Goal: Navigation & Orientation: Find specific page/section

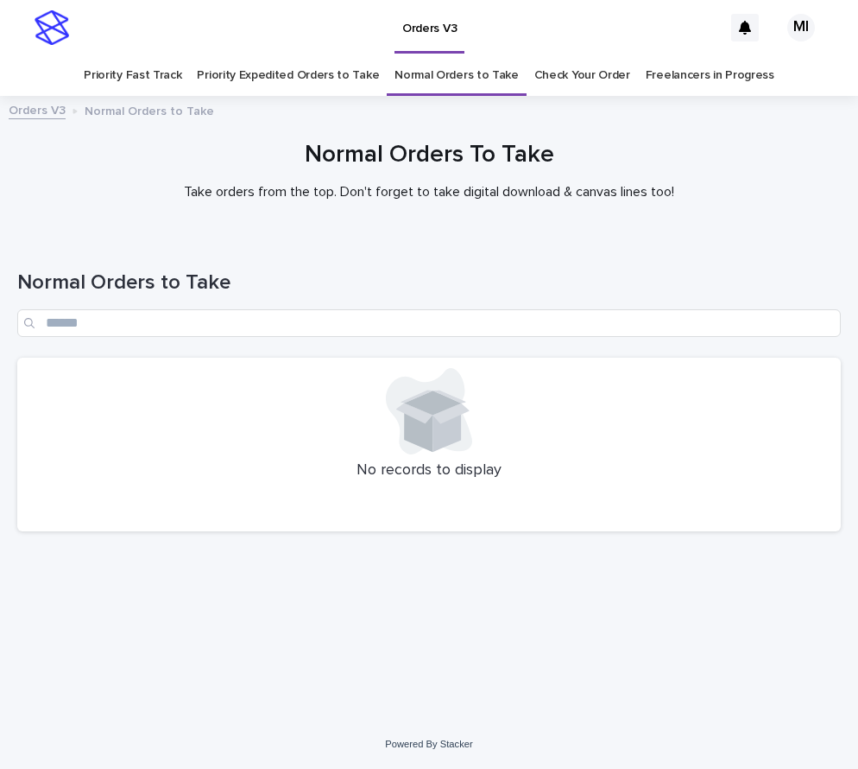
click at [333, 79] on link "Priority Expedited Orders to Take" at bounding box center [288, 75] width 182 height 41
click at [157, 83] on link "Priority Fast Track" at bounding box center [133, 75] width 98 height 41
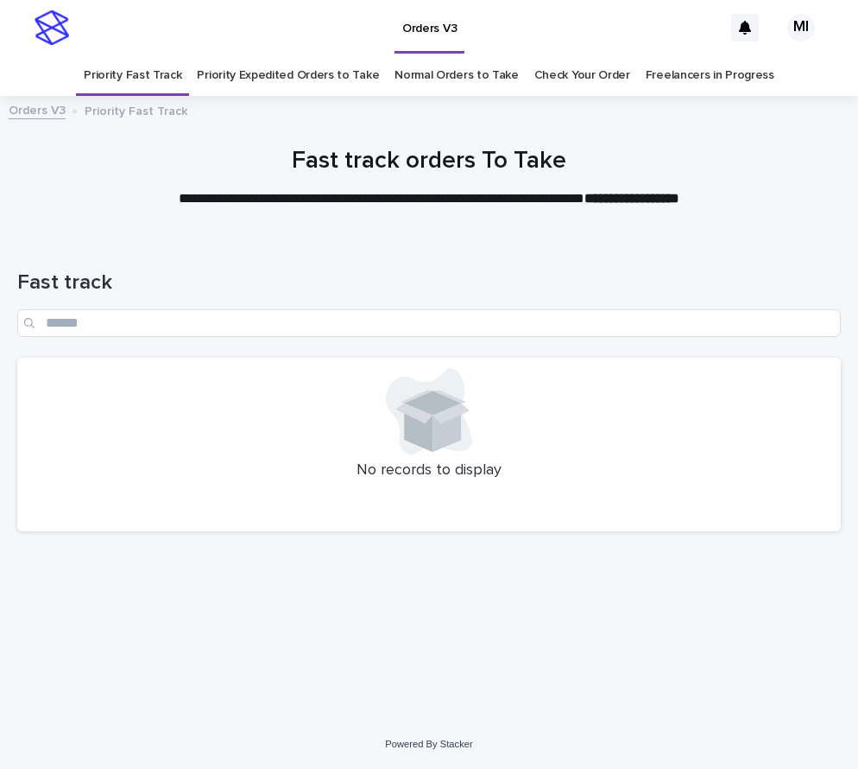
click at [288, 78] on link "Priority Expedited Orders to Take" at bounding box center [288, 75] width 182 height 41
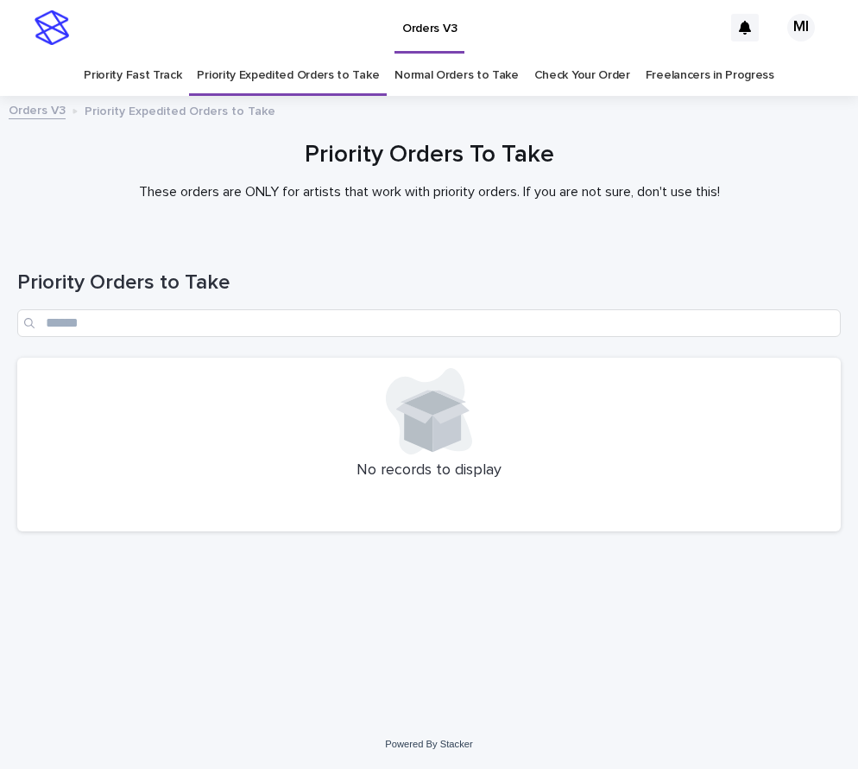
click at [682, 139] on div at bounding box center [429, 170] width 858 height 130
click at [556, 83] on link "Check Your Order" at bounding box center [583, 75] width 96 height 41
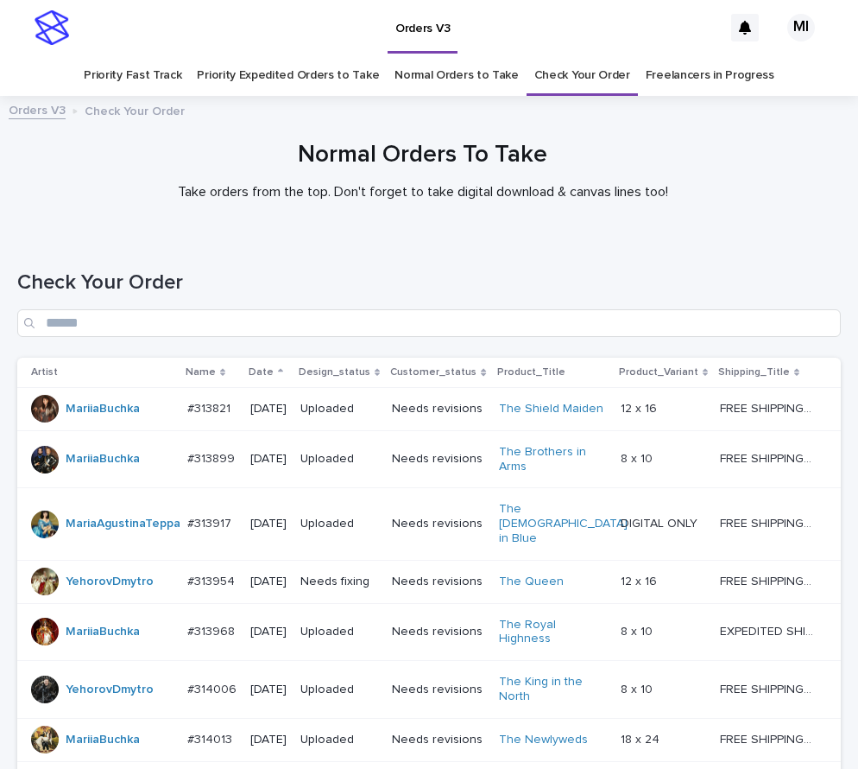
click at [274, 79] on link "Priority Expedited Orders to Take" at bounding box center [288, 75] width 182 height 41
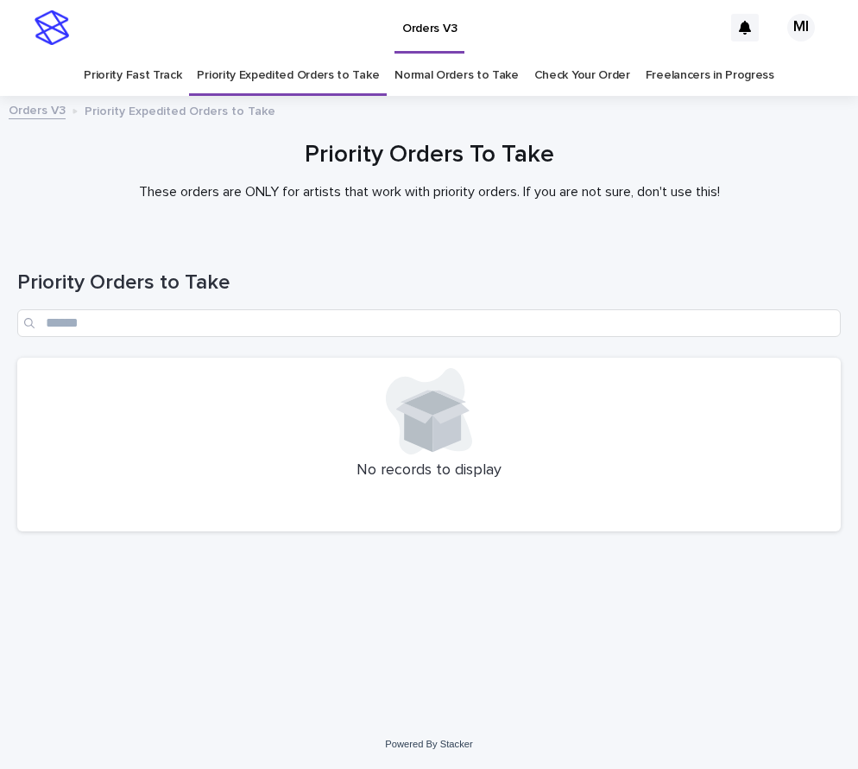
click at [143, 79] on link "Priority Fast Track" at bounding box center [133, 75] width 98 height 41
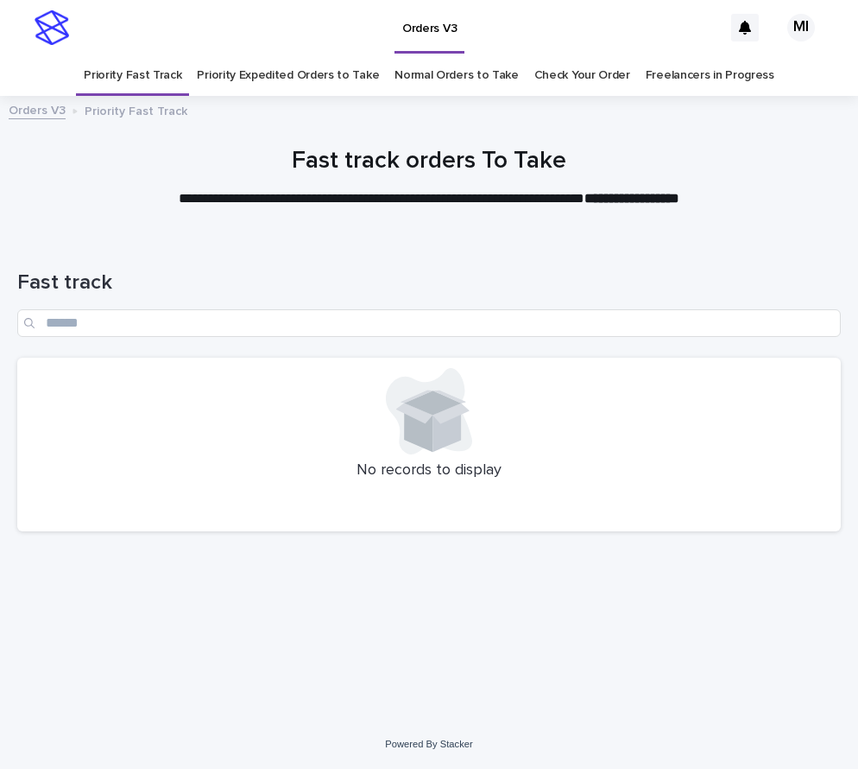
click at [455, 83] on link "Normal Orders to Take" at bounding box center [457, 75] width 124 height 41
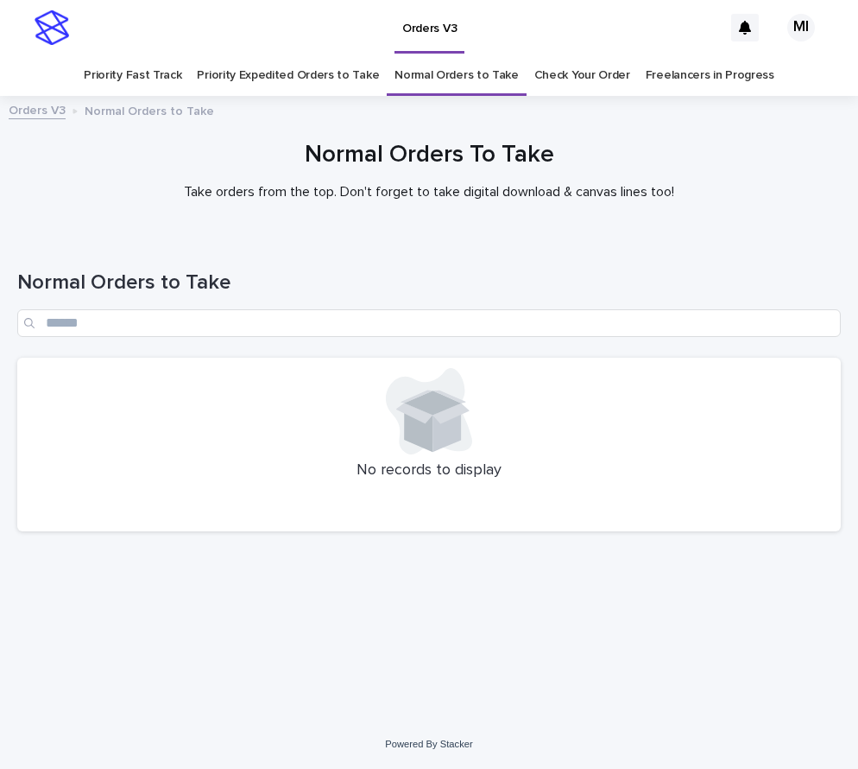
click at [316, 73] on link "Priority Expedited Orders to Take" at bounding box center [288, 75] width 182 height 41
click at [153, 79] on link "Priority Fast Track" at bounding box center [133, 75] width 98 height 41
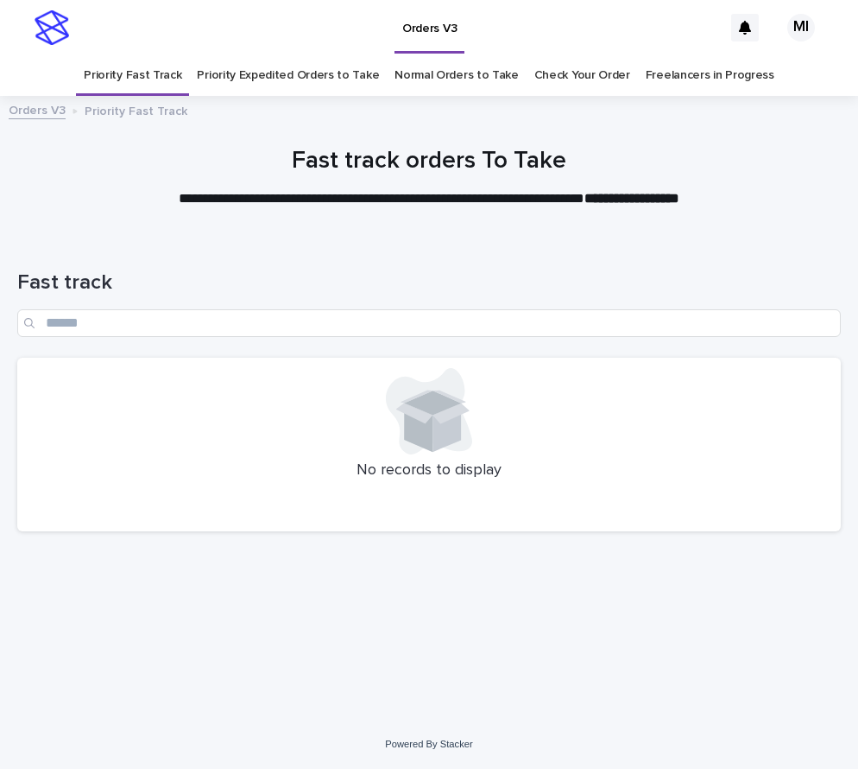
click at [310, 80] on link "Priority Expedited Orders to Take" at bounding box center [288, 75] width 182 height 41
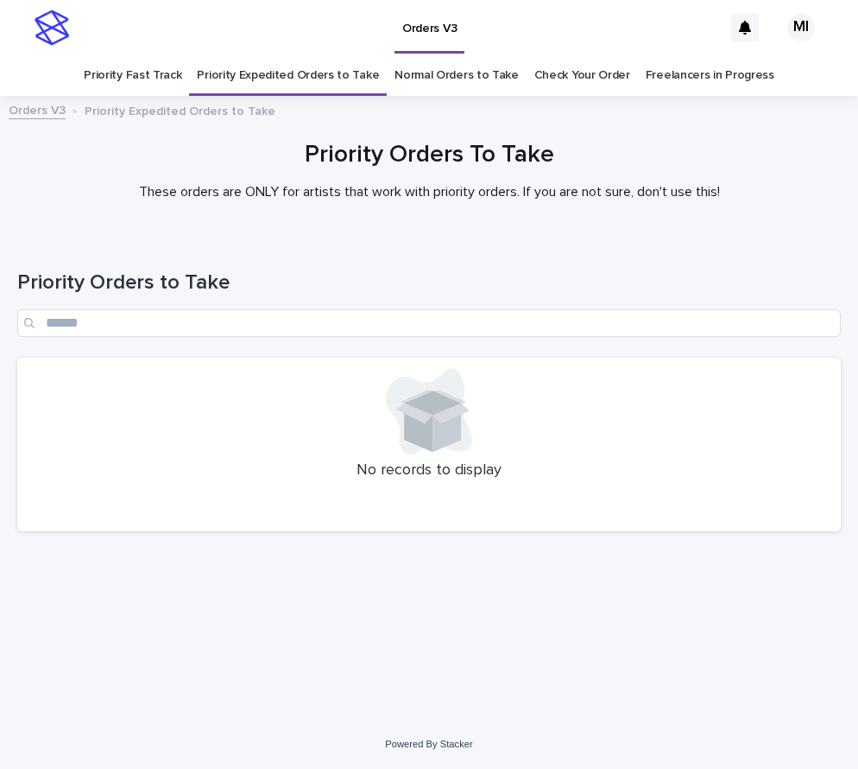
click at [434, 79] on link "Normal Orders to Take" at bounding box center [457, 75] width 124 height 41
click at [309, 79] on link "Priority Expedited Orders to Take" at bounding box center [288, 75] width 182 height 41
click at [139, 74] on link "Priority Fast Track" at bounding box center [133, 75] width 98 height 41
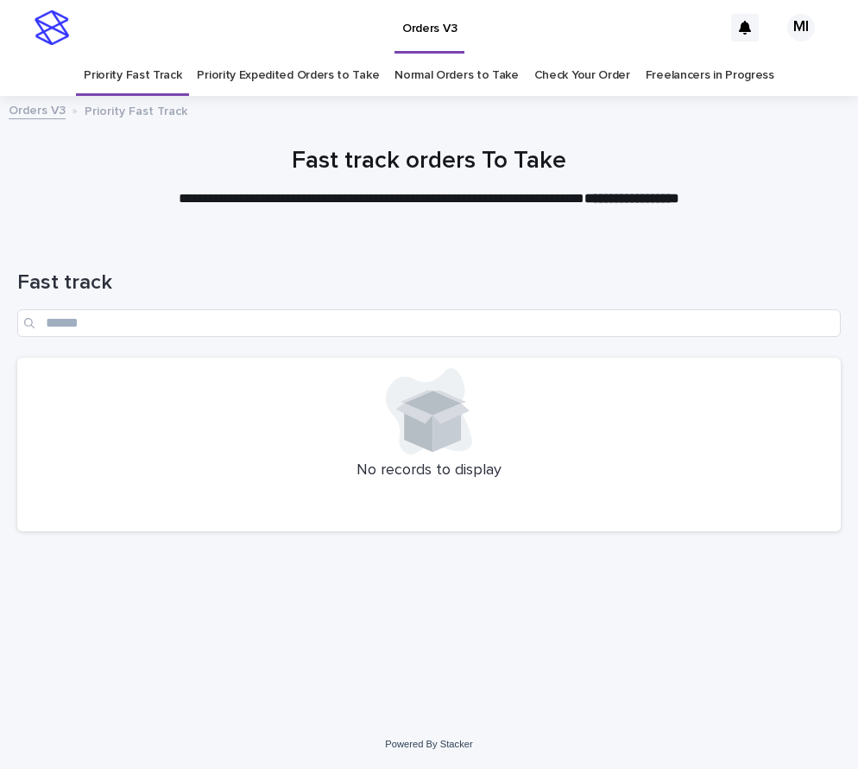
click at [309, 86] on link "Priority Expedited Orders to Take" at bounding box center [288, 75] width 182 height 41
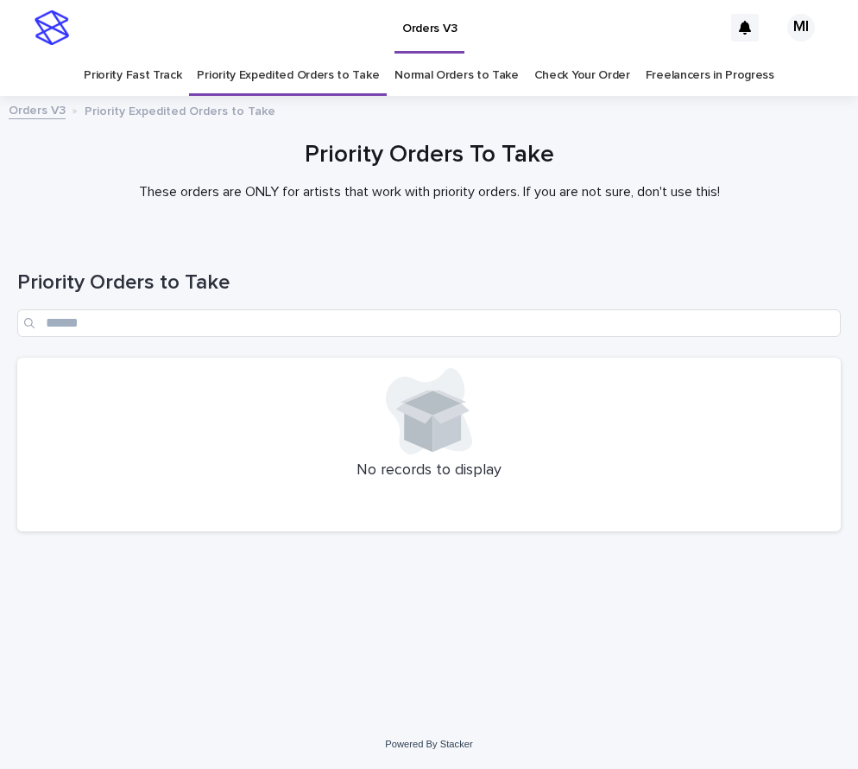
click at [457, 85] on link "Normal Orders to Take" at bounding box center [457, 75] width 124 height 41
click at [165, 77] on link "Priority Fast Track" at bounding box center [133, 75] width 98 height 41
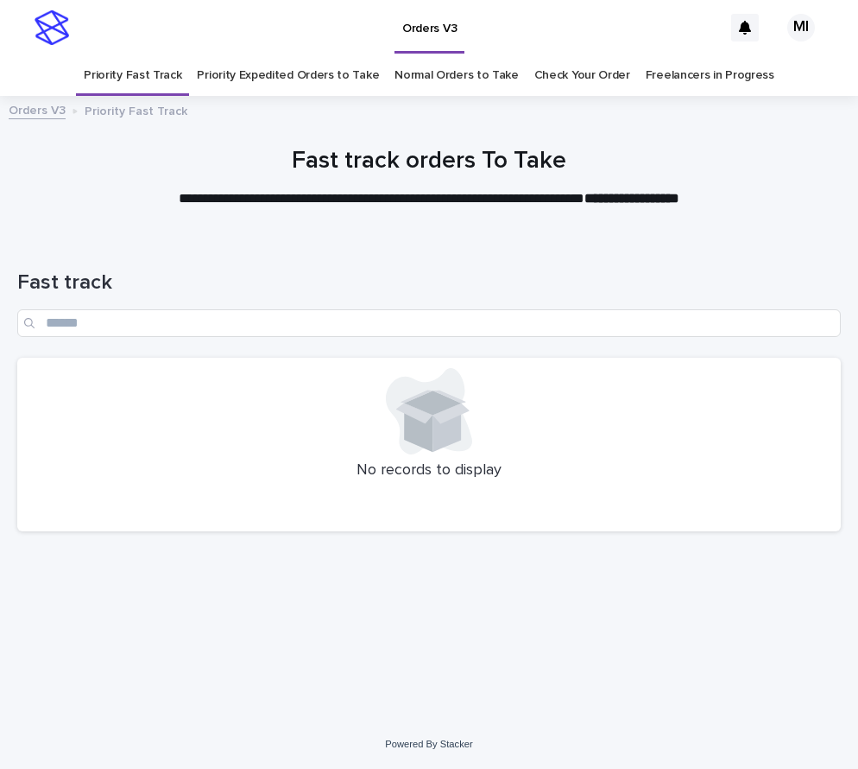
click at [285, 80] on link "Priority Expedited Orders to Take" at bounding box center [288, 75] width 182 height 41
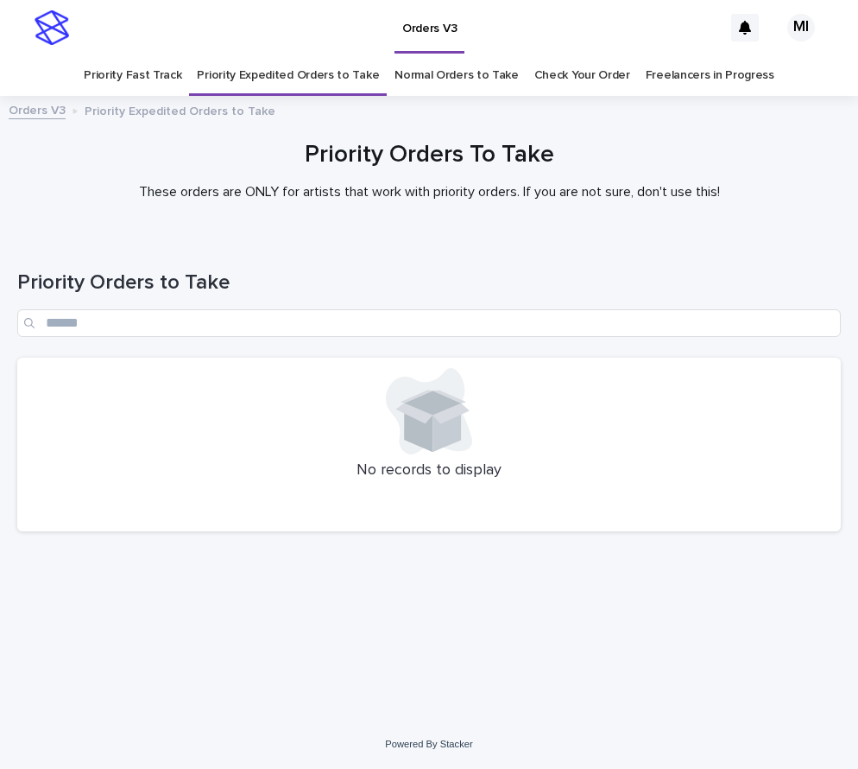
click at [433, 83] on link "Normal Orders to Take" at bounding box center [457, 75] width 124 height 41
click at [313, 81] on link "Priority Expedited Orders to Take" at bounding box center [288, 75] width 182 height 41
click at [166, 82] on link "Priority Fast Track" at bounding box center [133, 75] width 98 height 41
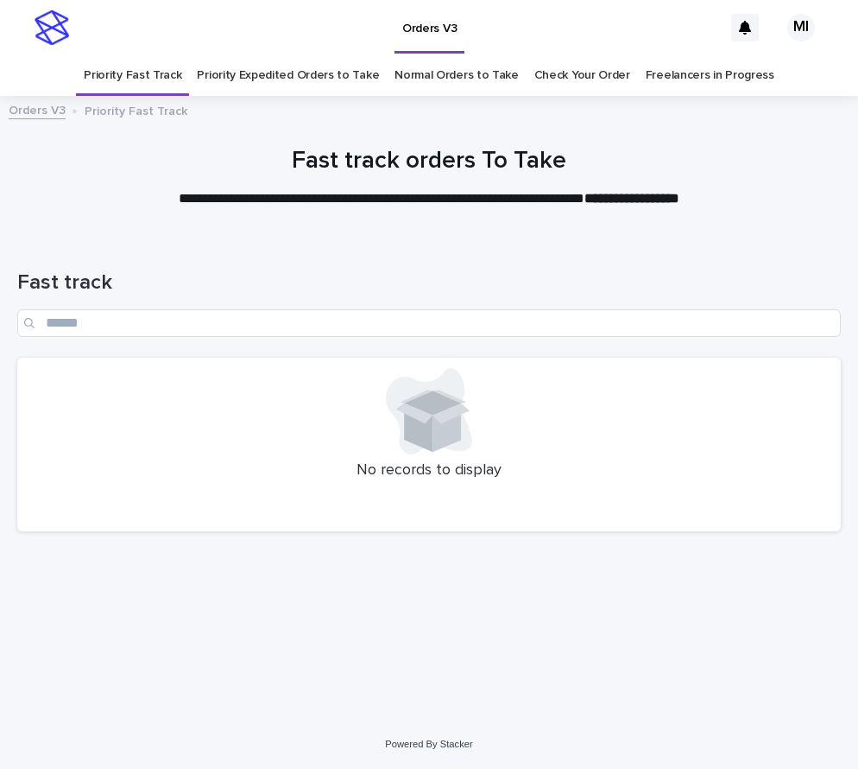
click at [274, 83] on link "Priority Expedited Orders to Take" at bounding box center [288, 75] width 182 height 41
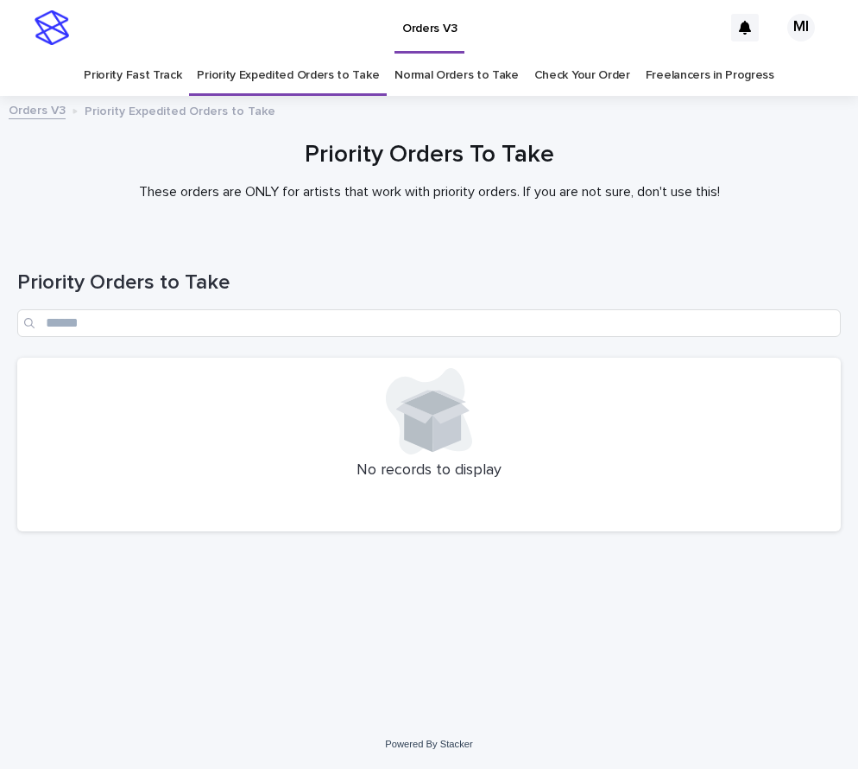
click at [428, 75] on link "Normal Orders to Take" at bounding box center [457, 75] width 124 height 41
click at [288, 77] on link "Priority Expedited Orders to Take" at bounding box center [288, 75] width 182 height 41
click at [149, 73] on link "Priority Fast Track" at bounding box center [133, 75] width 98 height 41
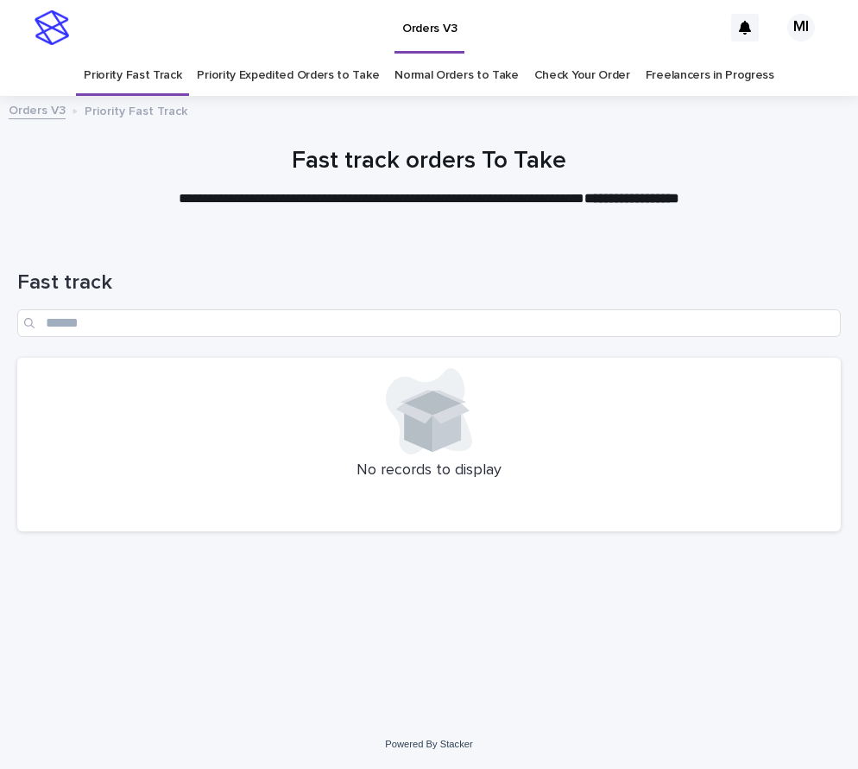
click at [283, 86] on link "Priority Expedited Orders to Take" at bounding box center [288, 75] width 182 height 41
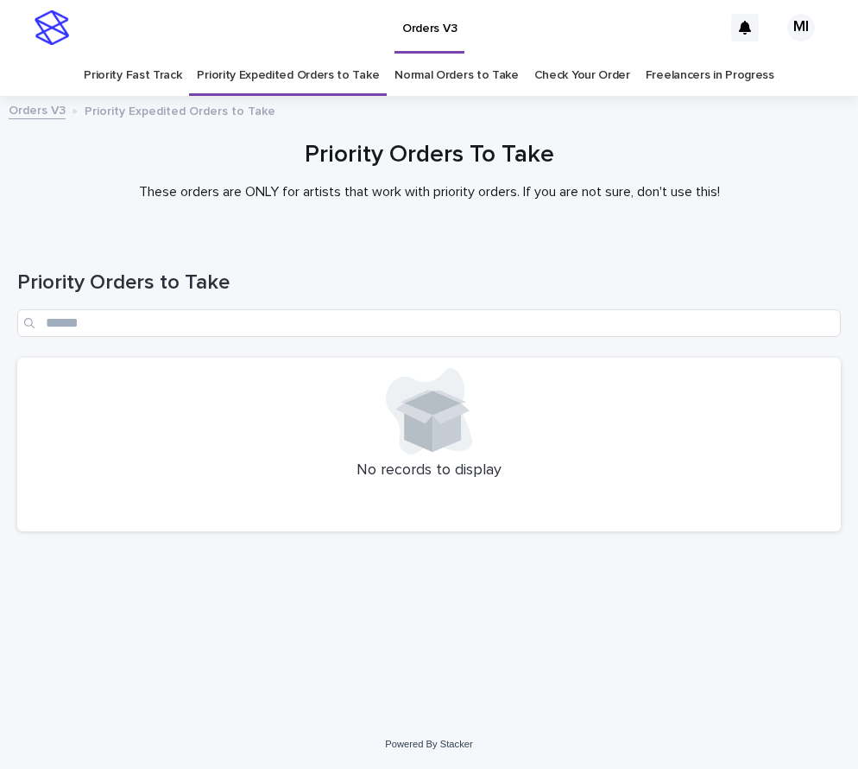
click at [440, 73] on link "Normal Orders to Take" at bounding box center [457, 75] width 124 height 41
click at [291, 83] on link "Priority Expedited Orders to Take" at bounding box center [288, 75] width 182 height 41
click at [153, 78] on link "Priority Fast Track" at bounding box center [133, 75] width 98 height 41
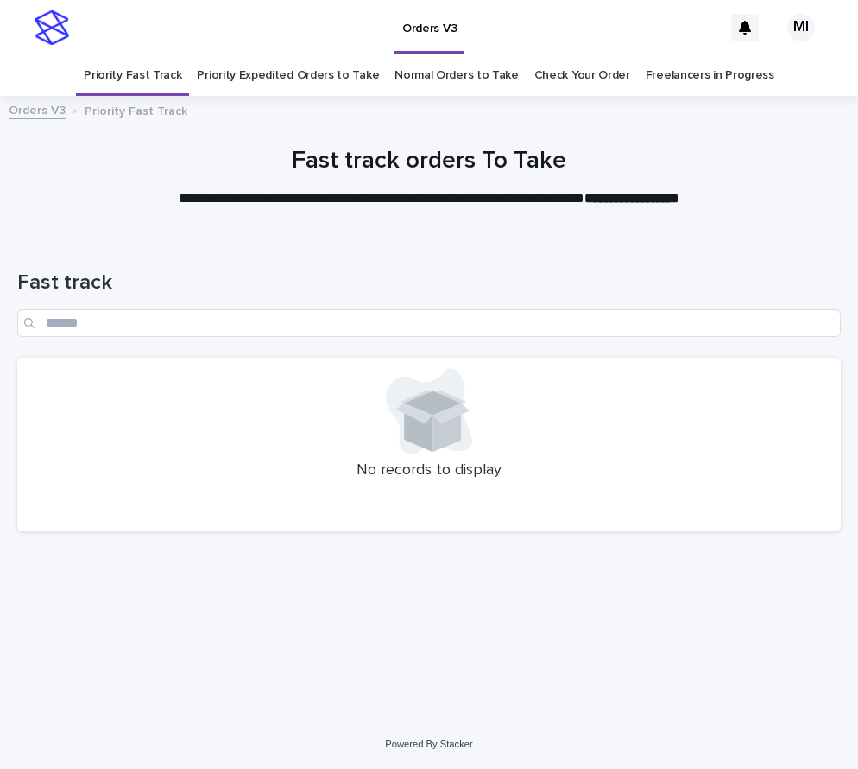
click at [309, 79] on link "Priority Expedited Orders to Take" at bounding box center [288, 75] width 182 height 41
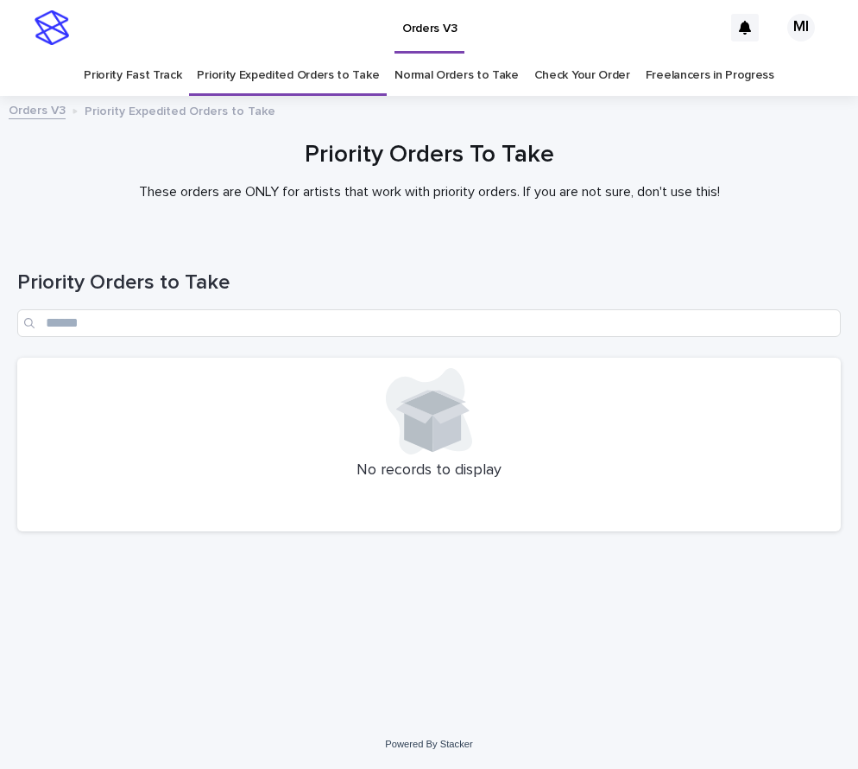
click at [465, 77] on link "Normal Orders to Take" at bounding box center [457, 75] width 124 height 41
click at [295, 79] on link "Priority Expedited Orders to Take" at bounding box center [288, 75] width 182 height 41
click at [151, 79] on link "Priority Fast Track" at bounding box center [133, 75] width 98 height 41
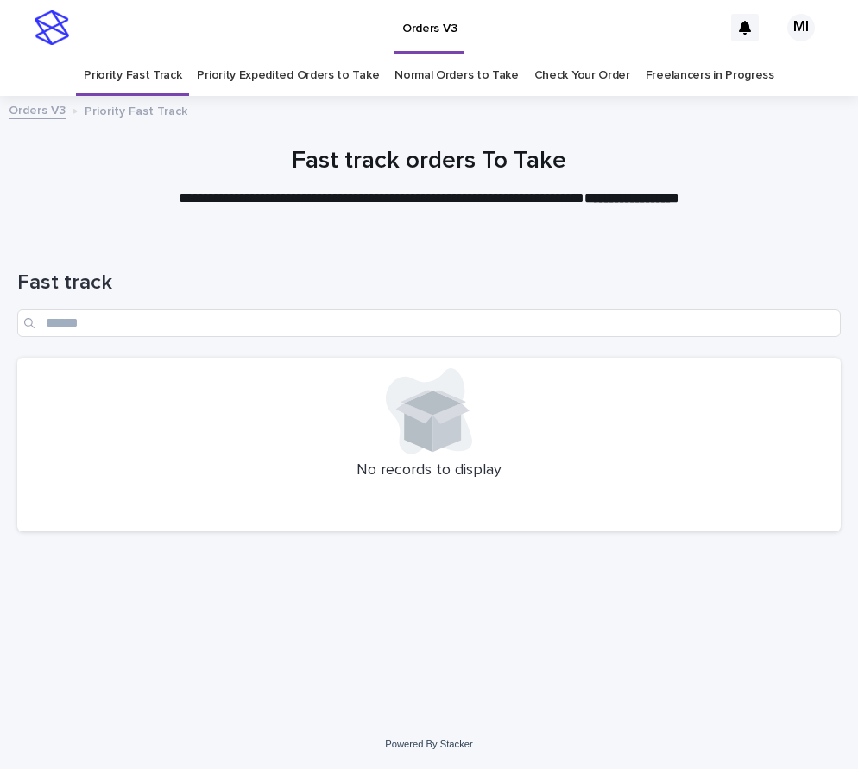
click at [286, 85] on link "Priority Expedited Orders to Take" at bounding box center [288, 75] width 182 height 41
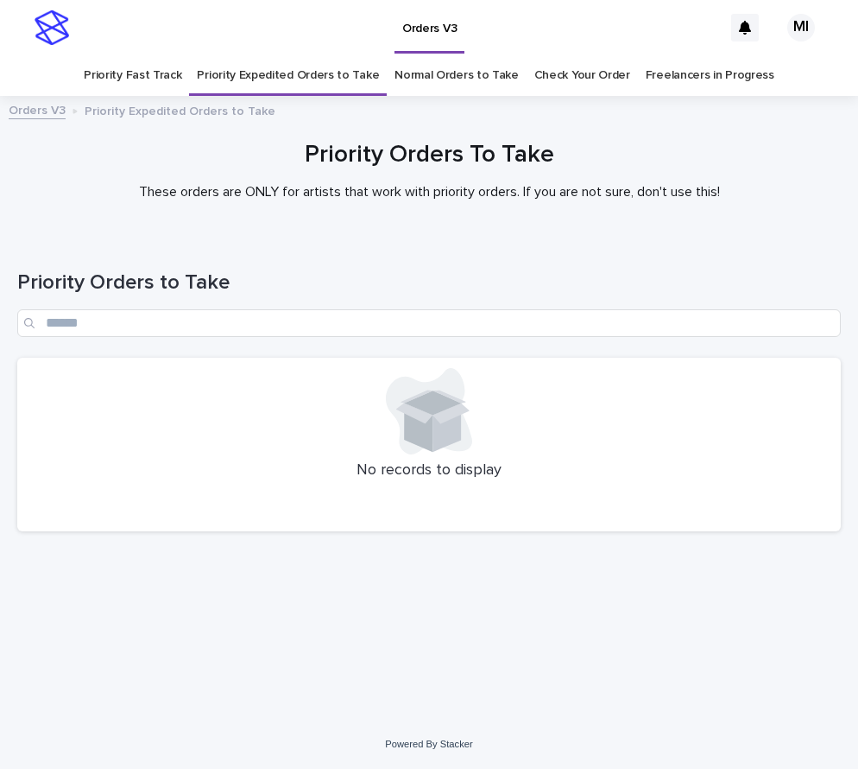
click at [434, 81] on link "Normal Orders to Take" at bounding box center [457, 75] width 124 height 41
click at [267, 79] on link "Priority Expedited Orders to Take" at bounding box center [288, 75] width 182 height 41
click at [691, 179] on div "Priority Orders To Take These orders are ONLY for artists that work with priori…" at bounding box center [429, 171] width 841 height 60
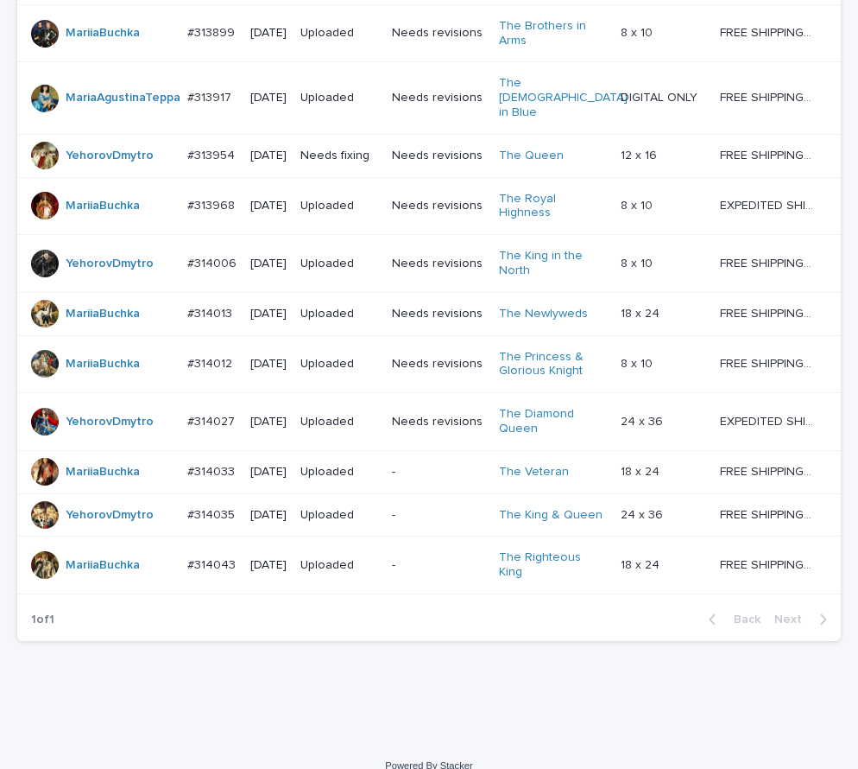
scroll to position [505, 0]
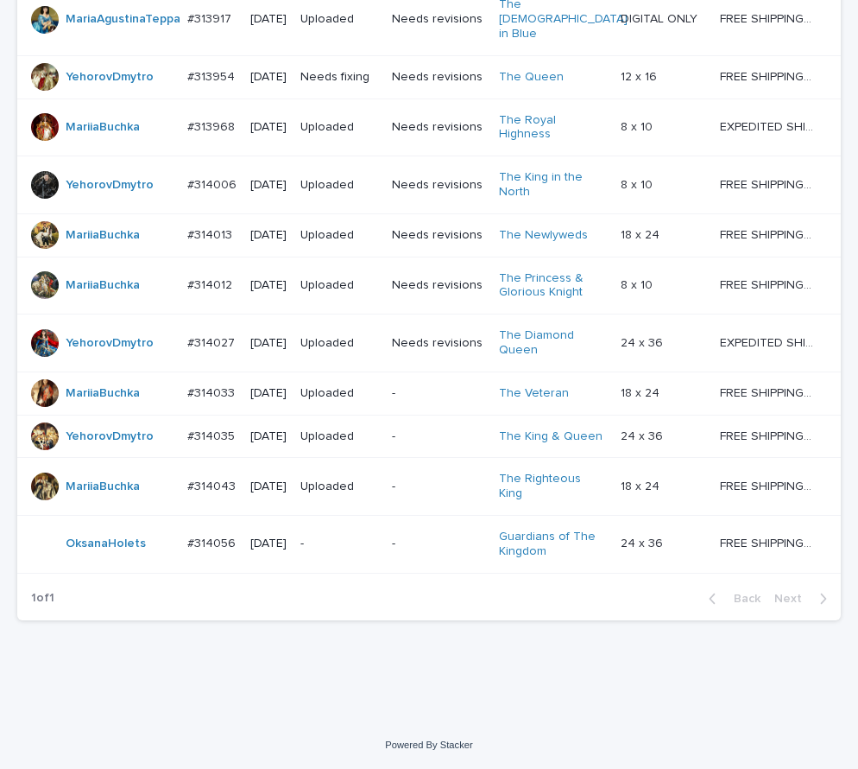
scroll to position [563, 0]
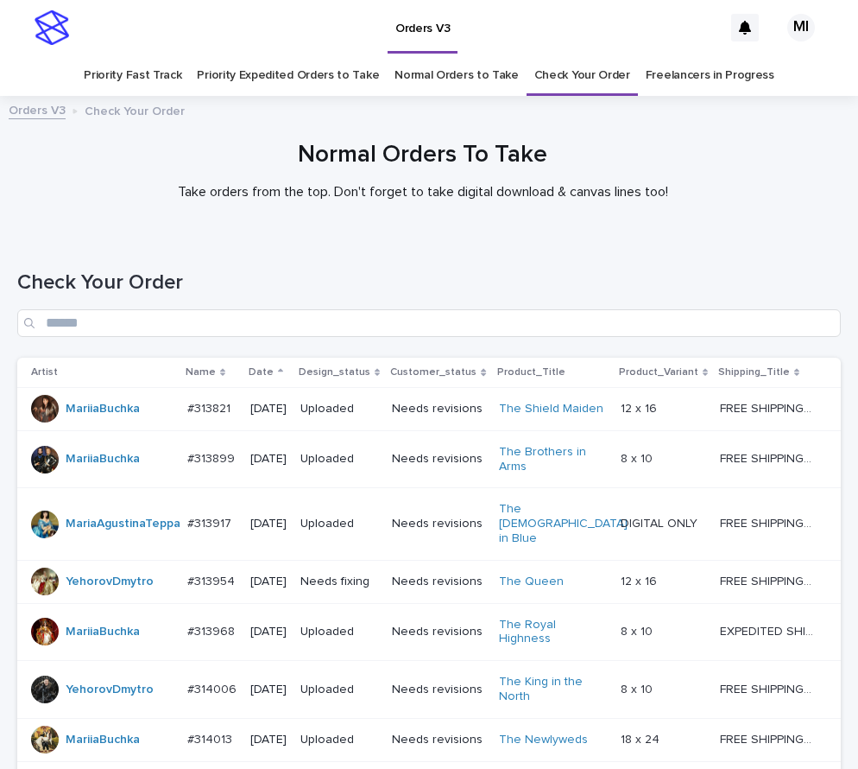
scroll to position [563, 0]
click at [668, 291] on h1 "Check Your Order" at bounding box center [429, 282] width 824 height 25
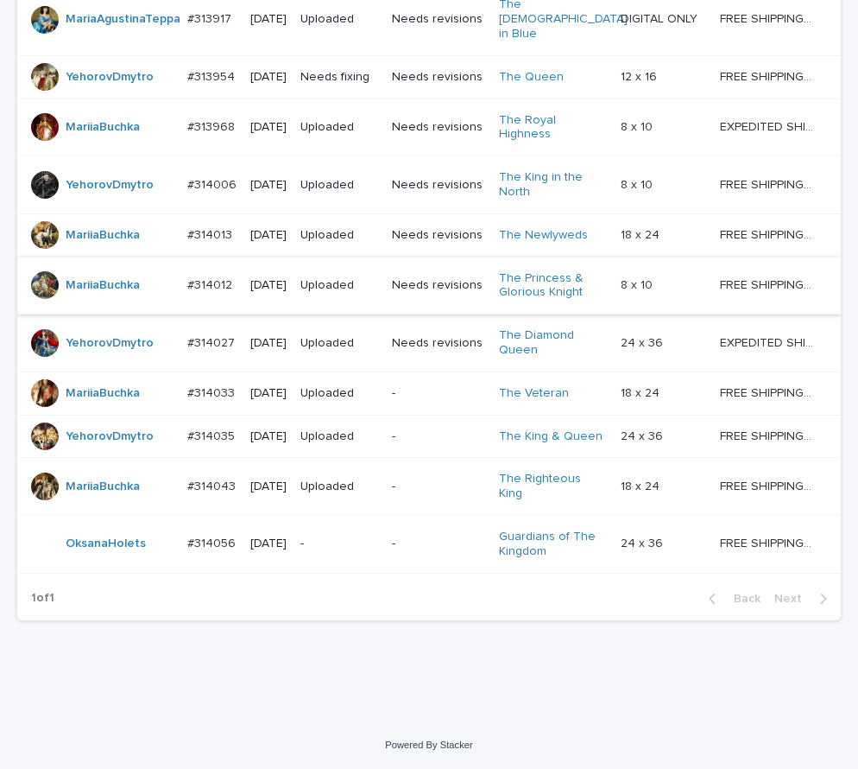
scroll to position [563, 0]
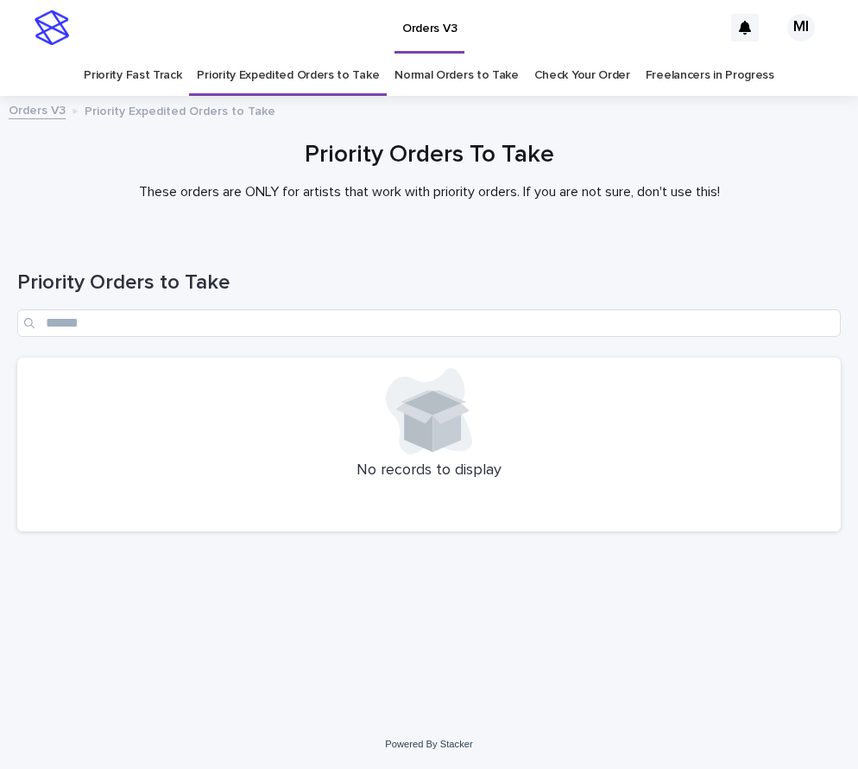
click at [440, 85] on link "Normal Orders to Take" at bounding box center [457, 75] width 124 height 41
click at [149, 74] on link "Priority Fast Track" at bounding box center [133, 75] width 98 height 41
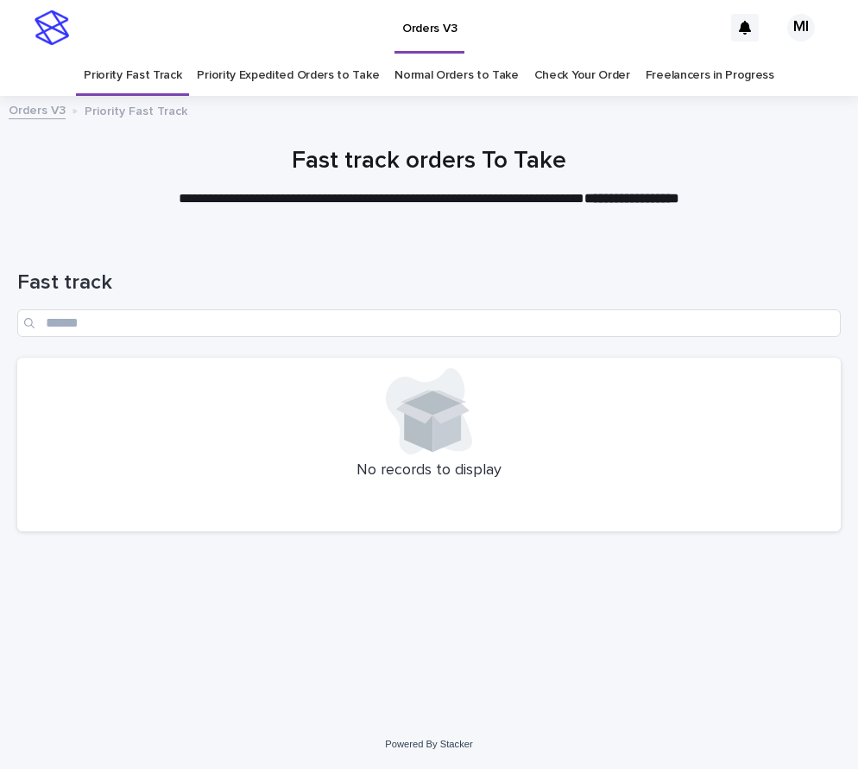
click at [318, 79] on link "Priority Expedited Orders to Take" at bounding box center [288, 75] width 182 height 41
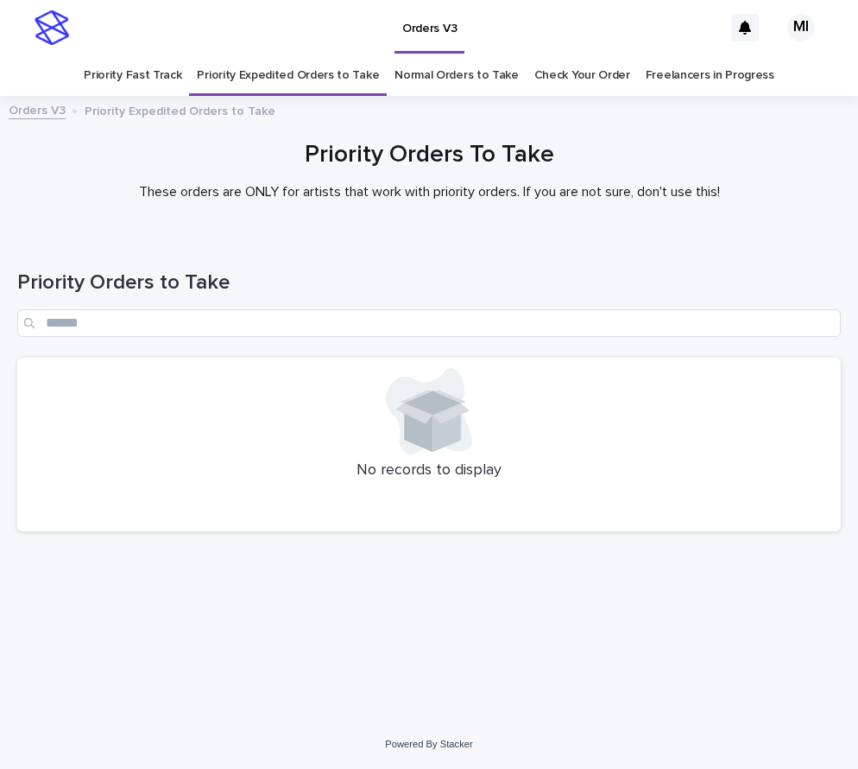
click at [473, 80] on link "Normal Orders to Take" at bounding box center [457, 75] width 124 height 41
click at [179, 79] on link "Priority Fast Track" at bounding box center [133, 75] width 98 height 41
